Goal: Information Seeking & Learning: Stay updated

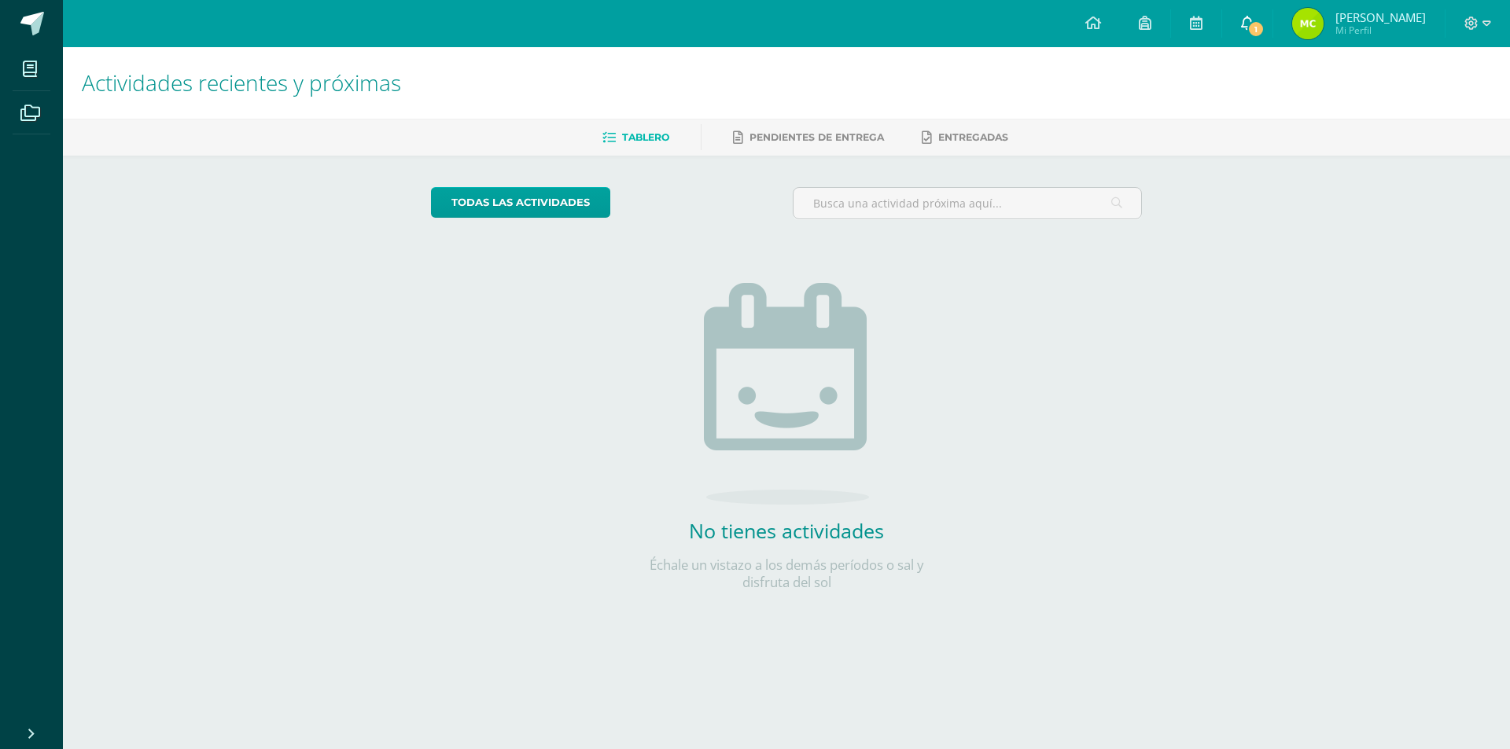
click at [1253, 24] on icon at bounding box center [1247, 23] width 13 height 14
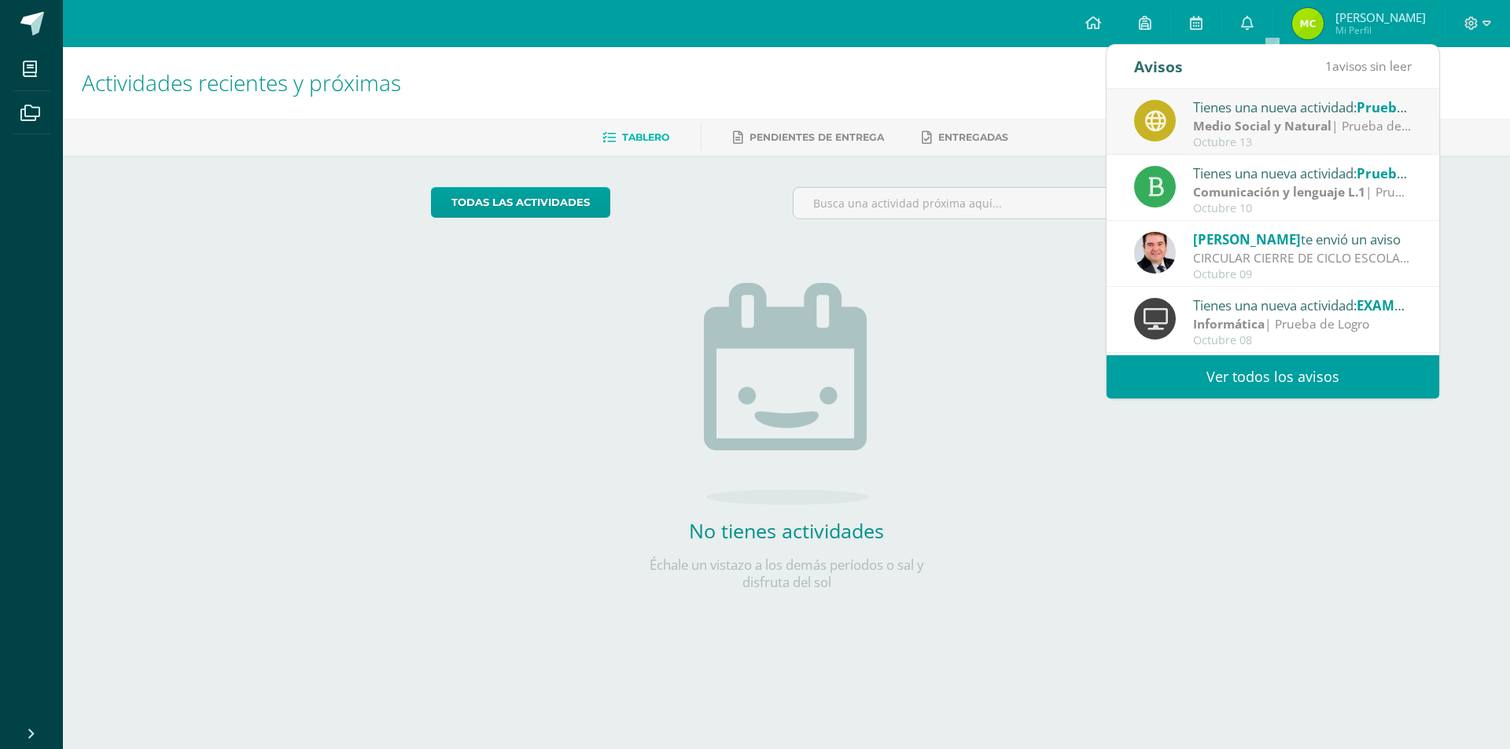
click at [1224, 131] on strong "Medio Social y Natural" at bounding box center [1262, 125] width 138 height 17
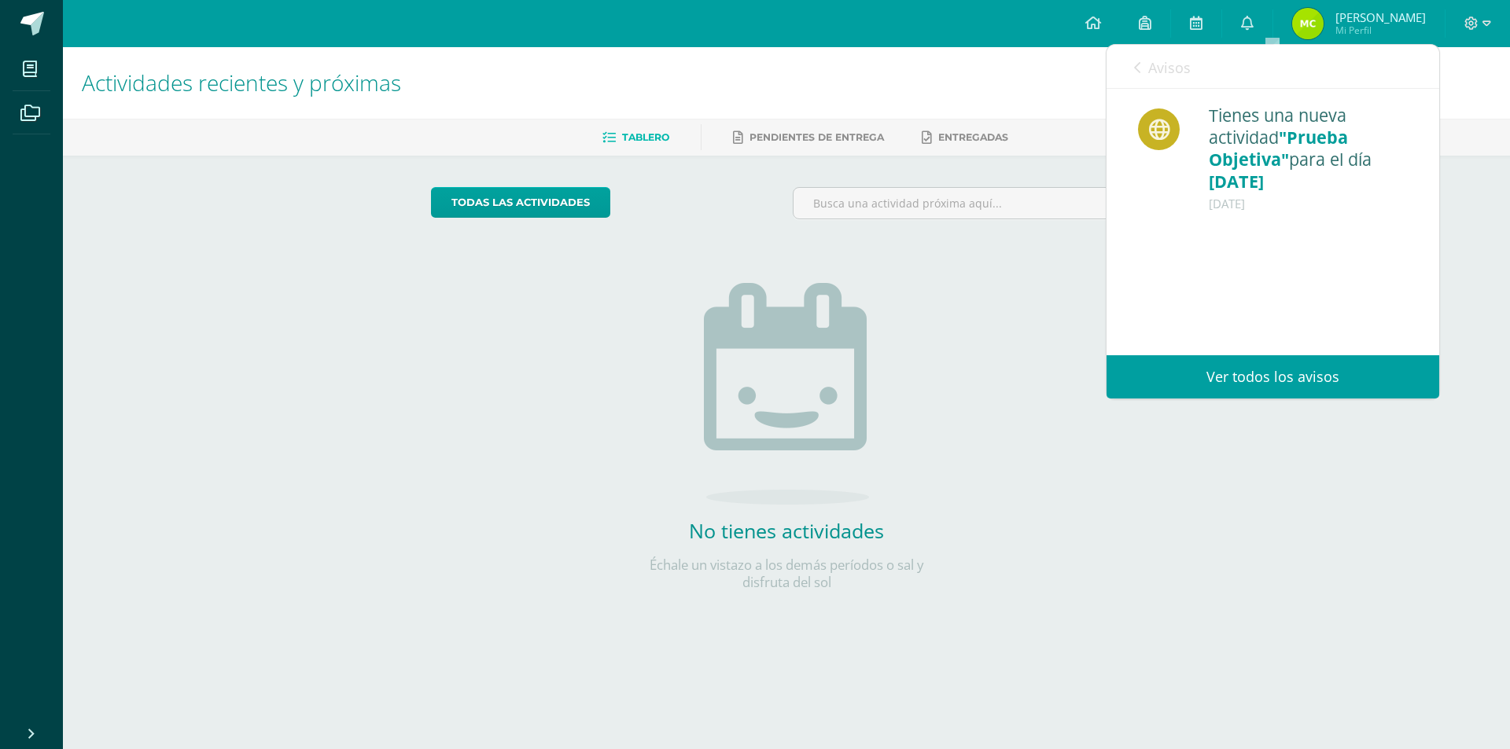
click at [1255, 366] on link "Ver todos los avisos" at bounding box center [1272, 376] width 333 height 43
